Goal: Navigation & Orientation: Find specific page/section

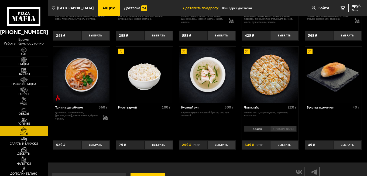
scroll to position [136, 0]
click at [28, 62] on img at bounding box center [23, 59] width 15 height 5
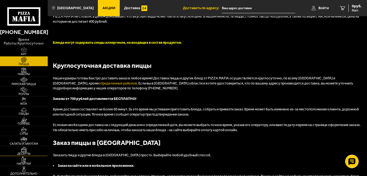
scroll to position [902, 0]
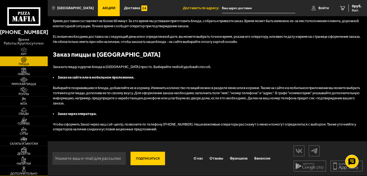
click at [32, 169] on link "Дополнительно" at bounding box center [24, 171] width 48 height 10
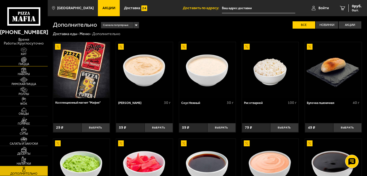
click at [29, 62] on img at bounding box center [23, 59] width 15 height 5
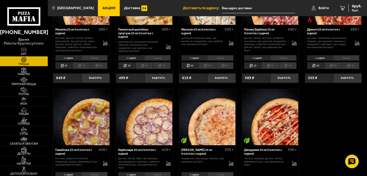
scroll to position [621, 0]
